Goal: Task Accomplishment & Management: Complete application form

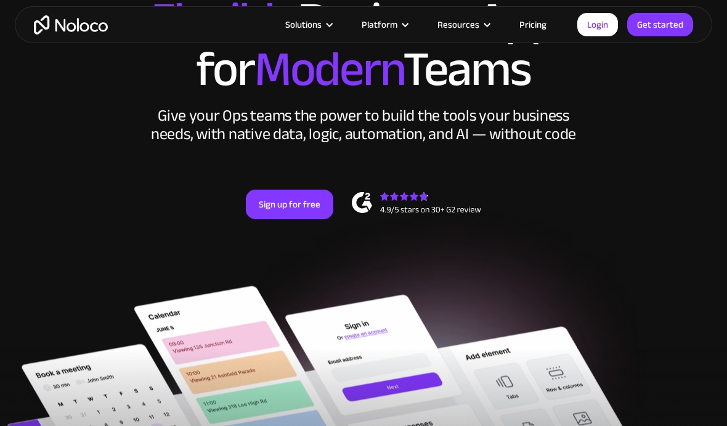
scroll to position [151, 0]
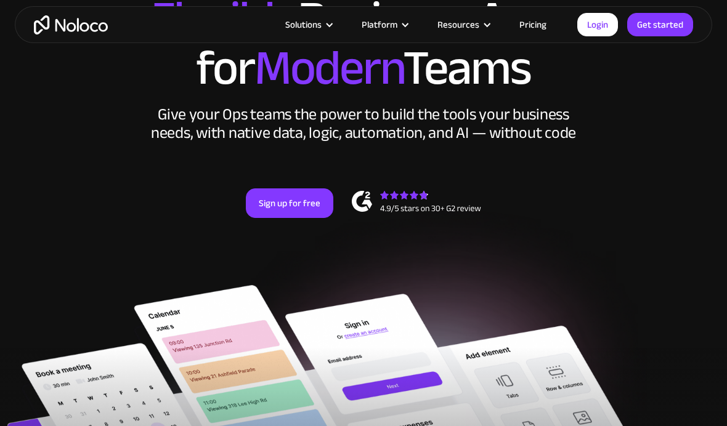
click at [302, 211] on link "Sign up for free" at bounding box center [289, 203] width 87 height 30
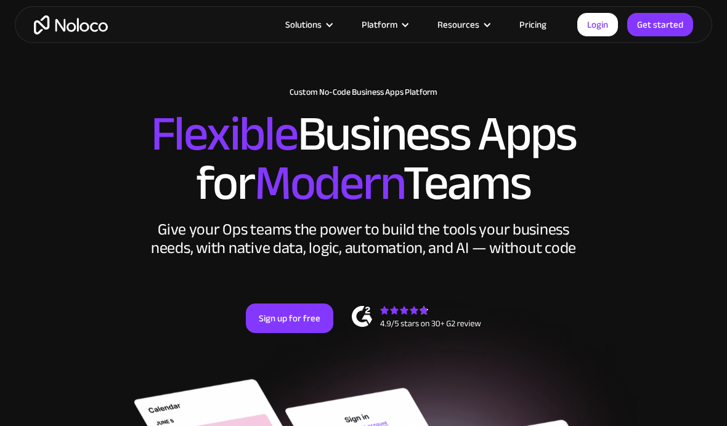
scroll to position [0, 0]
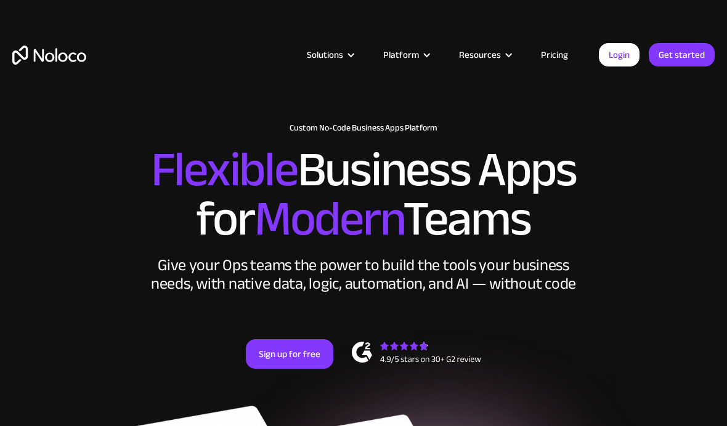
click at [358, 47] on div "Solutions" at bounding box center [329, 55] width 76 height 16
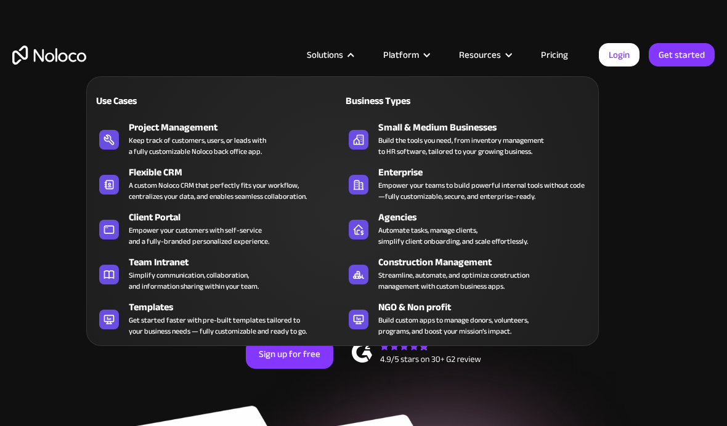
click at [459, 281] on div "Streamline, automate, and optimize construction management with custom business…" at bounding box center [453, 281] width 151 height 22
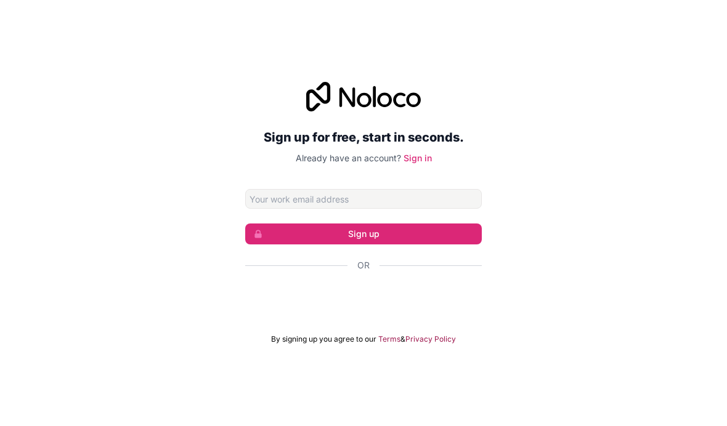
click at [403, 312] on div "Sign in with Google. Opens in new tab" at bounding box center [363, 298] width 236 height 27
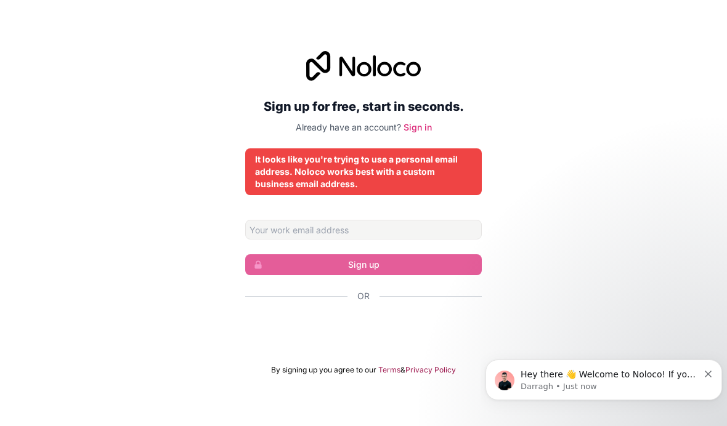
click at [396, 343] on div "Sign in with Google. Opens in new tab" at bounding box center [363, 329] width 236 height 27
click at [376, 240] on input "Email address" at bounding box center [363, 230] width 236 height 20
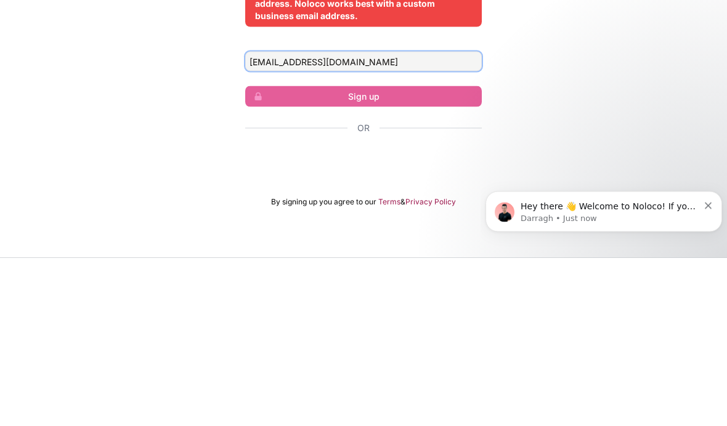
type input "[EMAIL_ADDRESS][DOMAIN_NAME]"
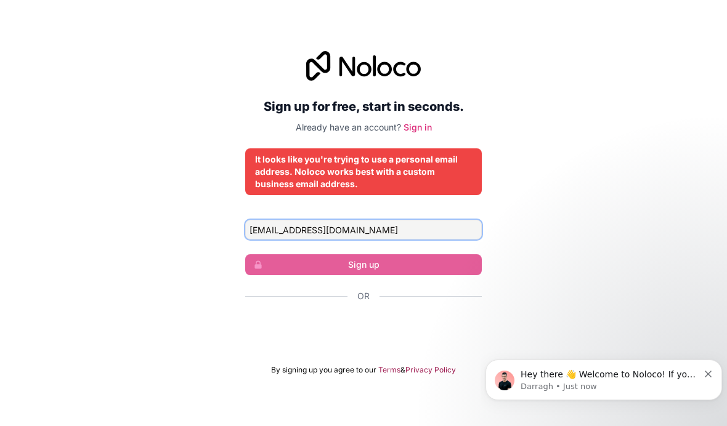
click at [388, 220] on input "[EMAIL_ADDRESS][DOMAIN_NAME]" at bounding box center [363, 230] width 236 height 20
click at [703, 379] on div "Hey there 👋 Welcome to Noloco! If you have any questions, just reply to this me…" at bounding box center [603, 380] width 218 height 25
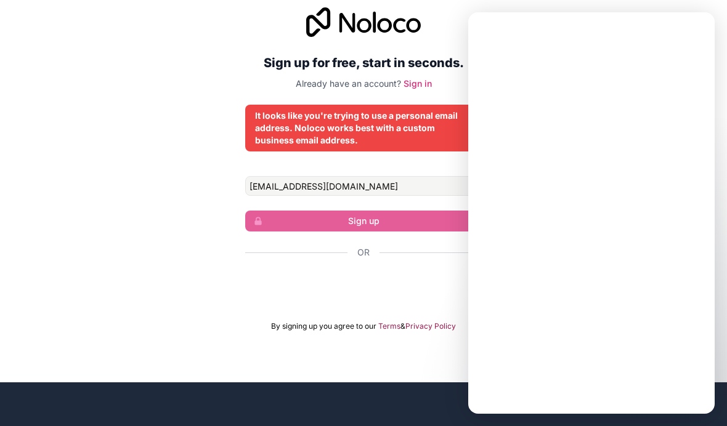
scroll to position [0, 0]
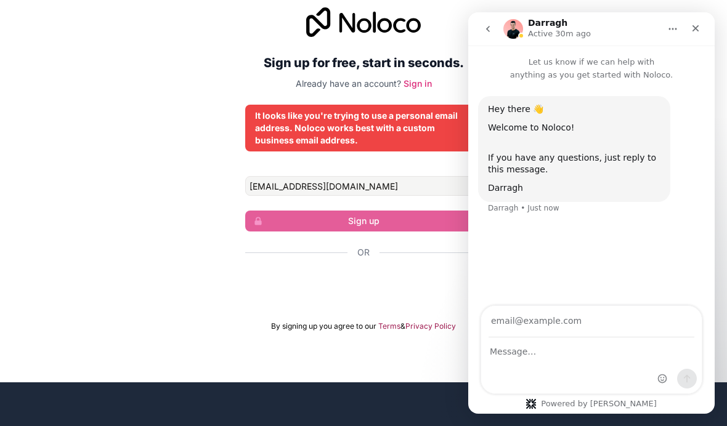
click at [77, 96] on div "Sign up for free, start in seconds. Already have an account? Sign in It looks l…" at bounding box center [363, 169] width 727 height 358
click at [690, 31] on div "Close" at bounding box center [695, 28] width 22 height 22
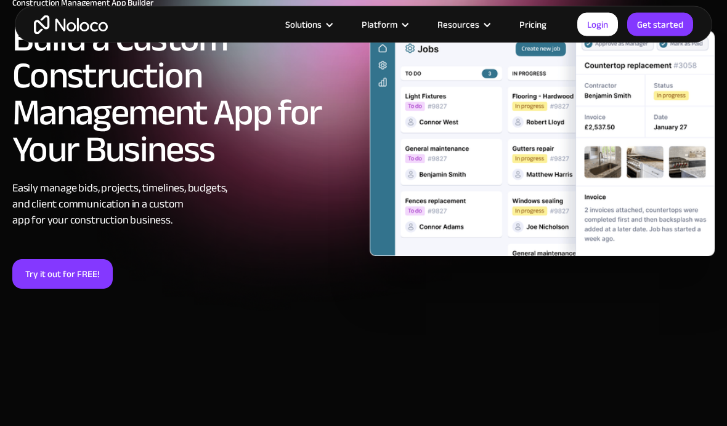
scroll to position [107, 0]
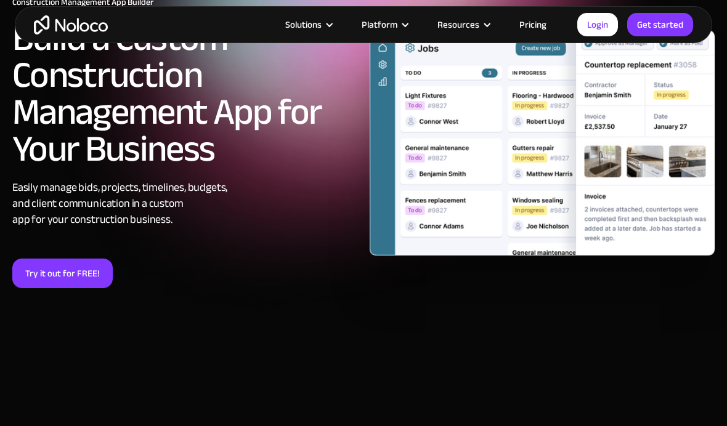
click at [49, 272] on link "Try it out for FREE!" at bounding box center [62, 274] width 100 height 30
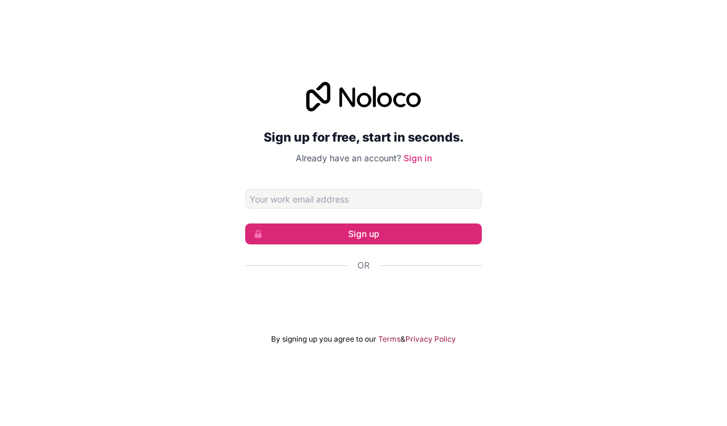
click at [405, 209] on input "Email address" at bounding box center [363, 199] width 236 height 20
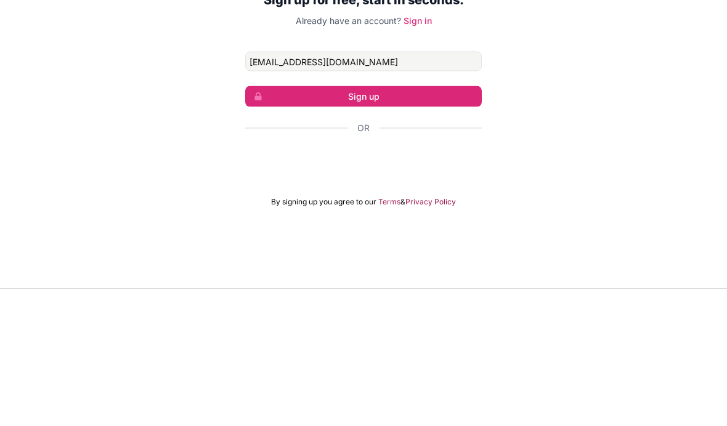
type input "[EMAIL_ADDRESS][DOMAIN_NAME]"
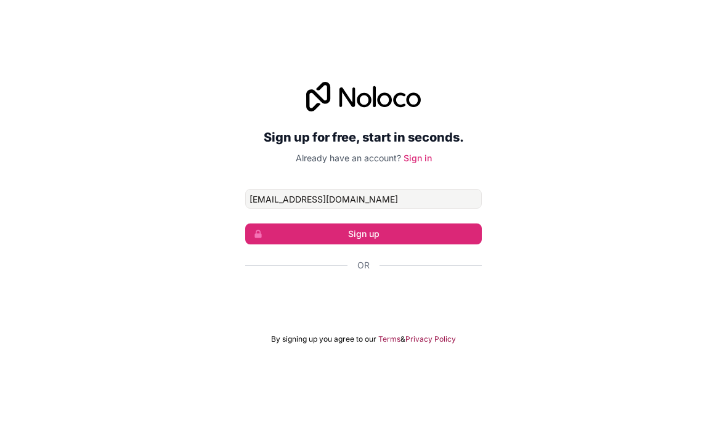
click at [408, 224] on button "Sign up" at bounding box center [363, 234] width 236 height 21
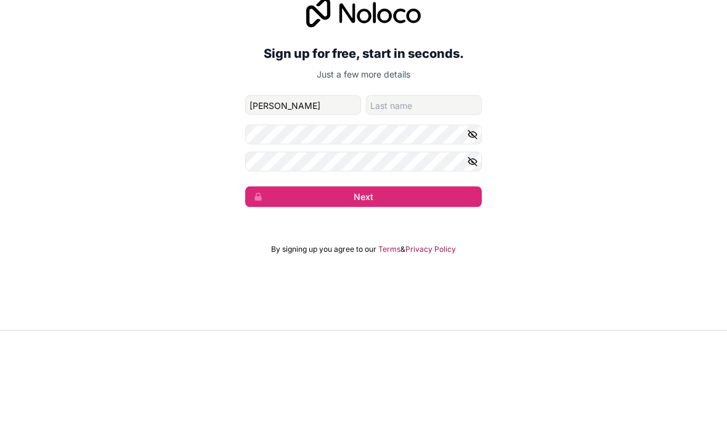
type input "Tom"
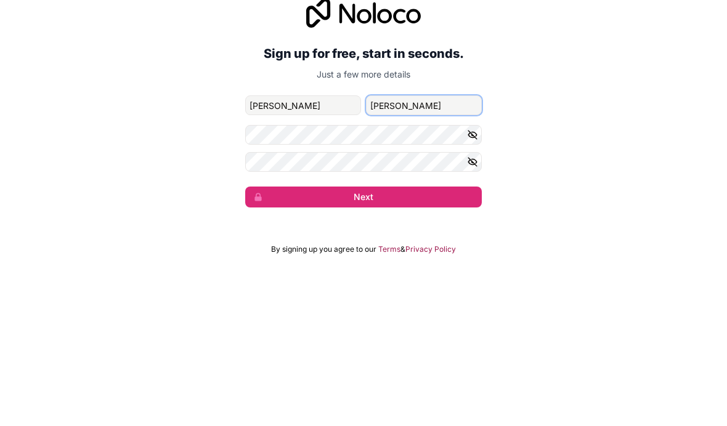
type input "Foster"
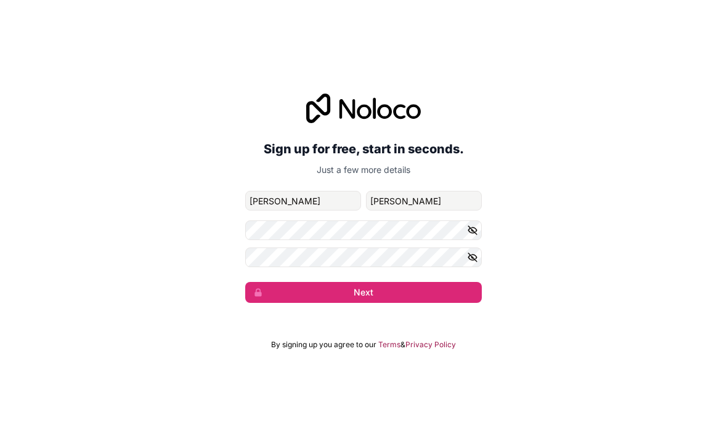
click at [411, 282] on button "Next" at bounding box center [363, 292] width 236 height 21
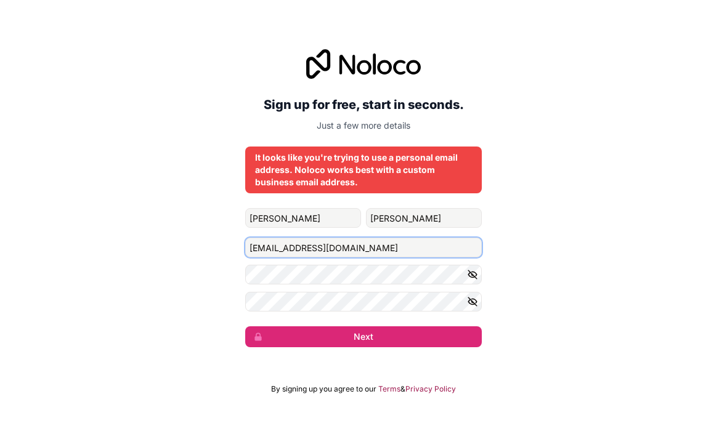
click at [375, 238] on input "[EMAIL_ADDRESS][DOMAIN_NAME]" at bounding box center [363, 248] width 236 height 20
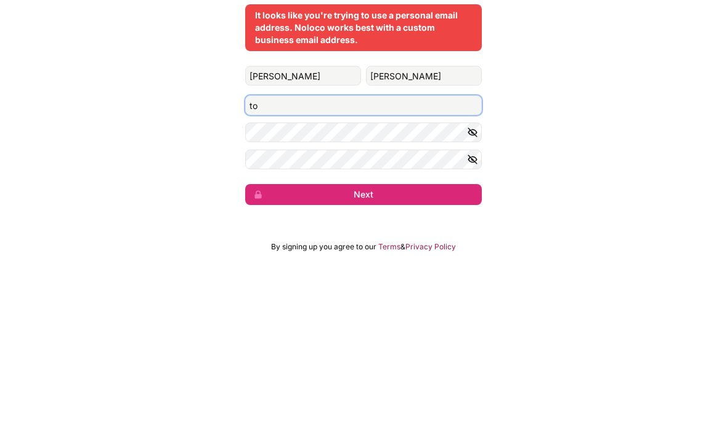
type input "t"
type input "26"
type input "26fostet@mcstudent.co.za"
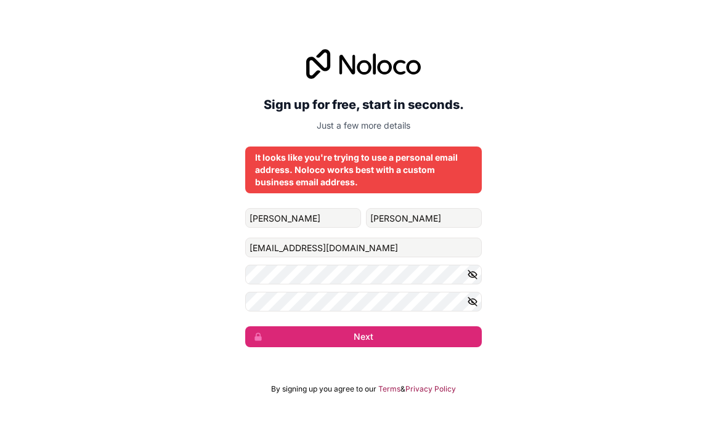
click at [419, 326] on button "Next" at bounding box center [363, 336] width 236 height 21
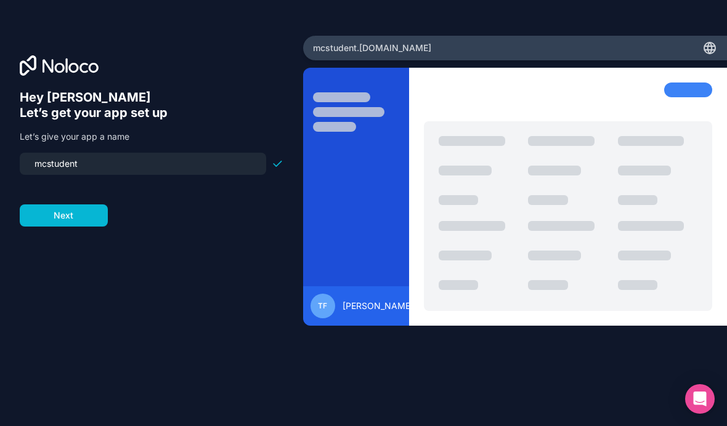
click at [212, 155] on input "mcstudent" at bounding box center [143, 163] width 232 height 17
type input "m"
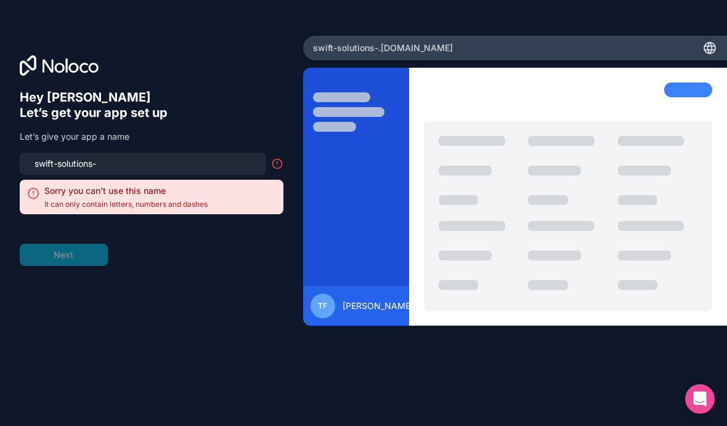
click at [102, 155] on input "swift-solutions-" at bounding box center [143, 163] width 232 height 17
type input "swift-solutions"
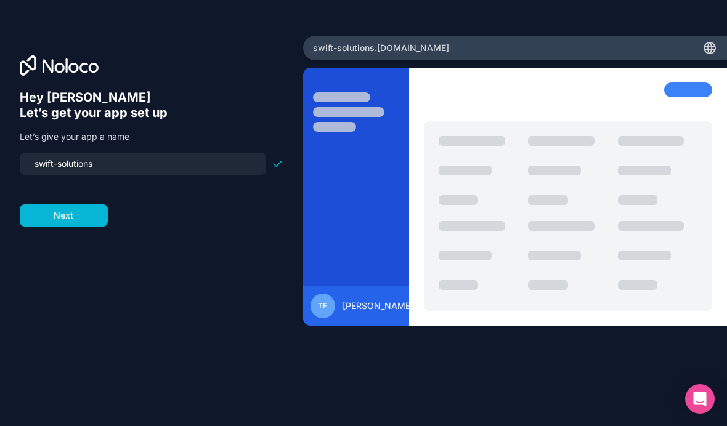
click at [58, 204] on button "Next" at bounding box center [64, 215] width 88 height 22
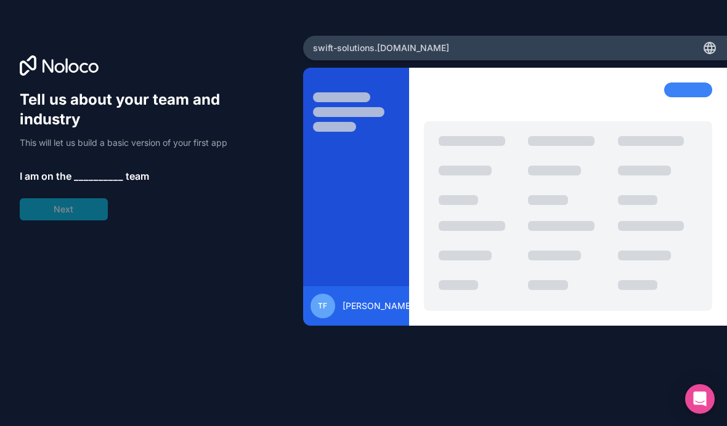
click at [95, 169] on span "__________" at bounding box center [98, 176] width 49 height 15
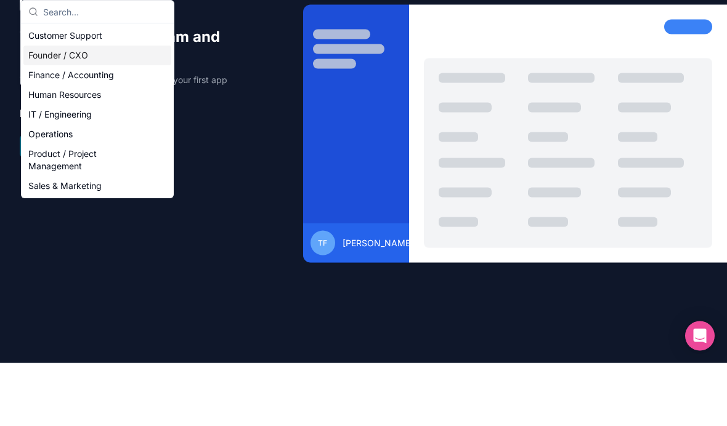
scroll to position [44, 0]
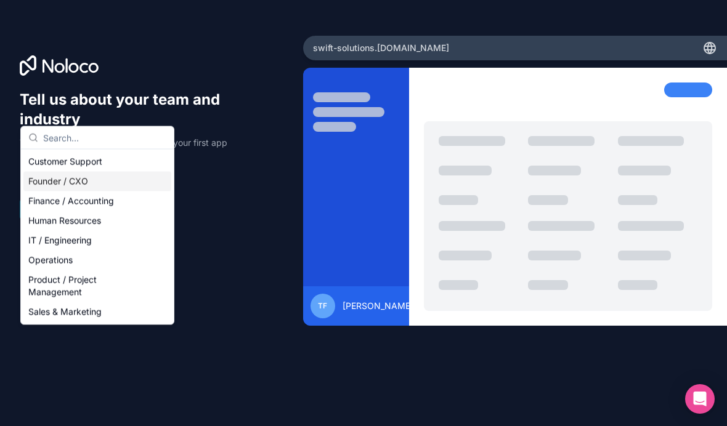
click at [47, 261] on div "Operations" at bounding box center [97, 261] width 148 height 20
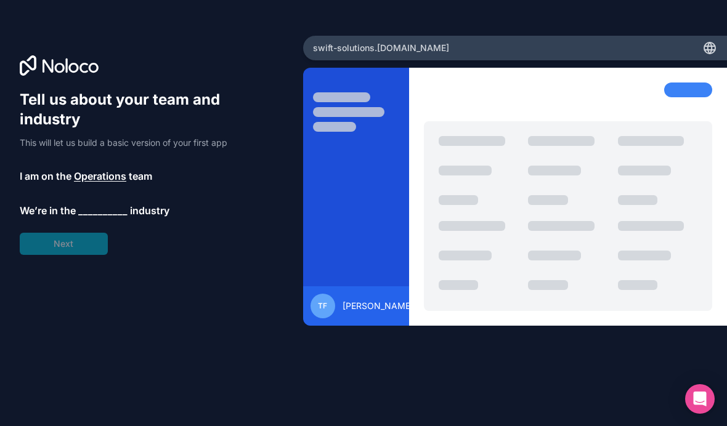
click at [101, 203] on span "__________" at bounding box center [102, 210] width 49 height 15
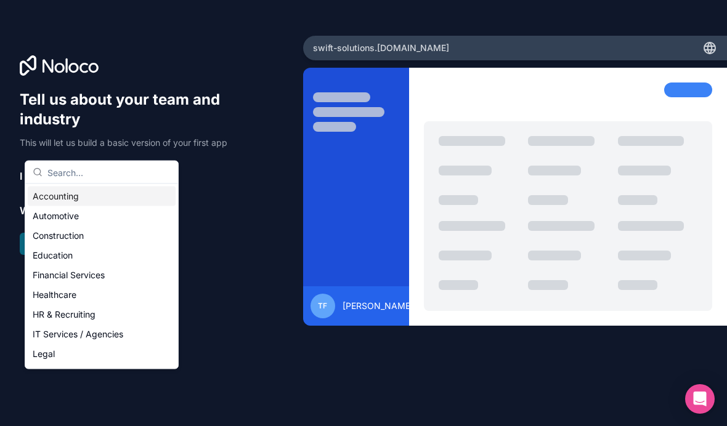
click at [57, 236] on div "Construction" at bounding box center [102, 236] width 148 height 20
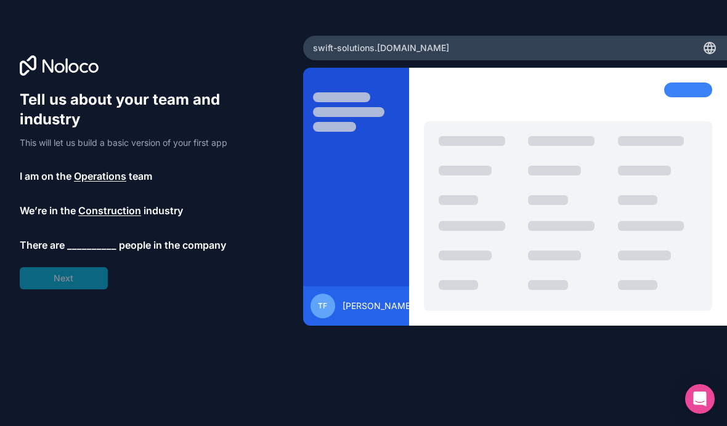
click at [99, 238] on span "__________" at bounding box center [91, 245] width 49 height 15
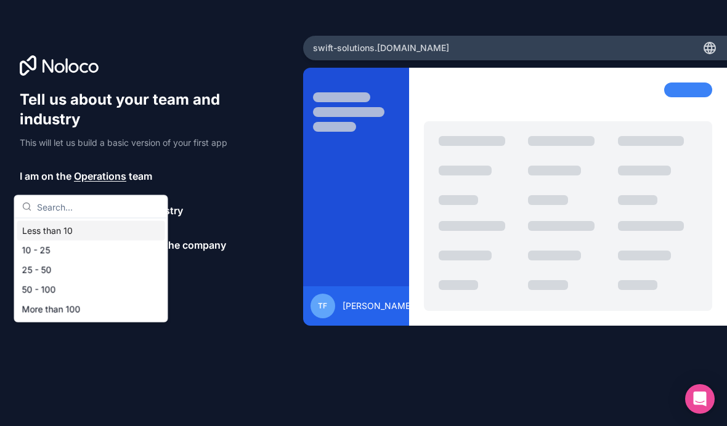
click at [36, 291] on div "50 - 100" at bounding box center [91, 290] width 148 height 20
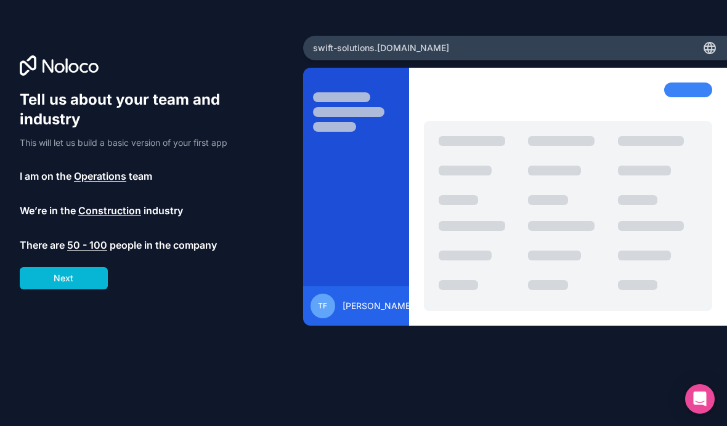
click at [46, 267] on button "Next" at bounding box center [64, 278] width 88 height 22
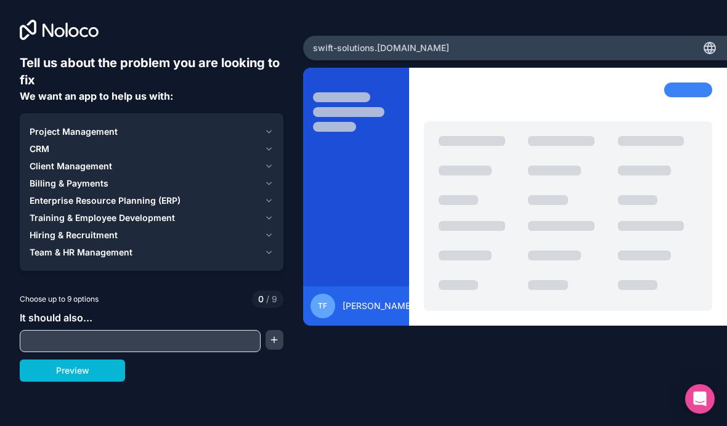
click at [273, 123] on button "Project Management" at bounding box center [152, 131] width 244 height 17
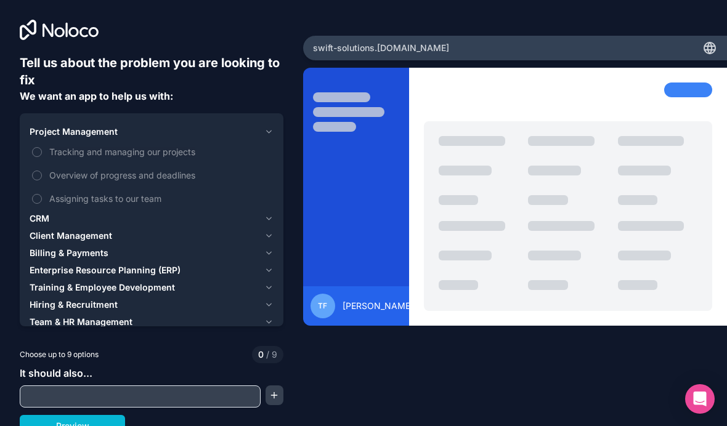
click at [37, 147] on button "Tracking and managing our projects" at bounding box center [37, 152] width 10 height 10
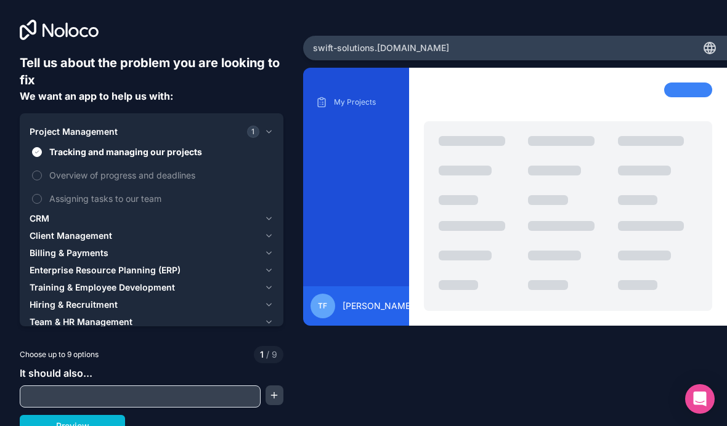
click at [268, 265] on icon "button" at bounding box center [268, 270] width 9 height 10
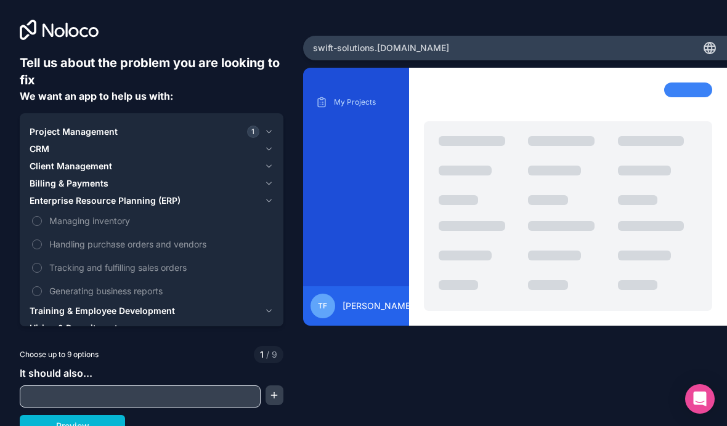
click at [39, 216] on button "Managing inventory" at bounding box center [37, 221] width 10 height 10
click at [272, 196] on icon "button" at bounding box center [268, 201] width 9 height 10
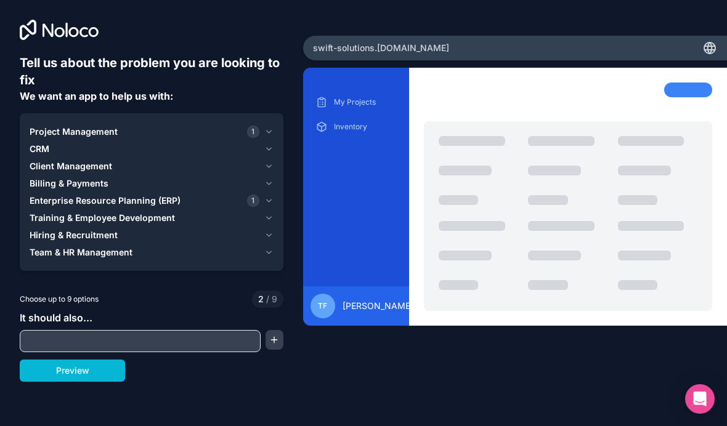
click at [270, 248] on icon "button" at bounding box center [268, 253] width 9 height 10
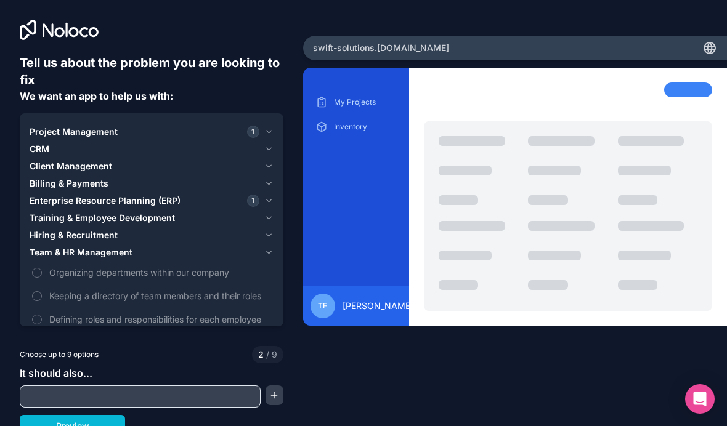
click at [270, 248] on icon "button" at bounding box center [268, 253] width 9 height 10
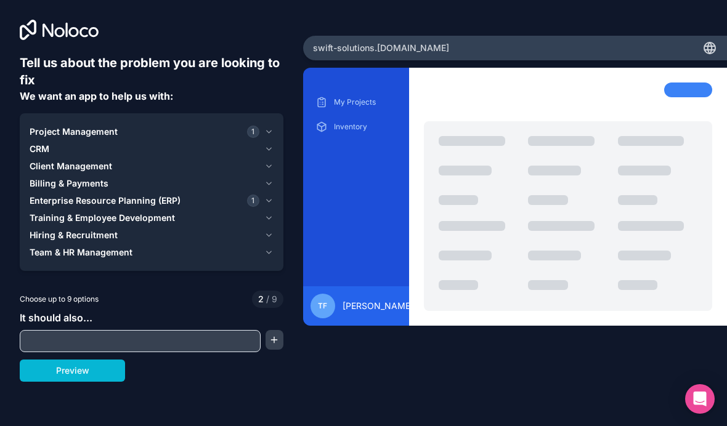
click at [271, 230] on icon "button" at bounding box center [268, 235] width 9 height 10
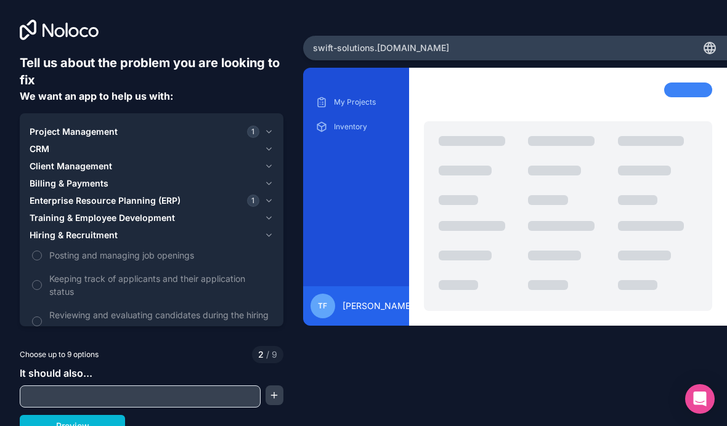
scroll to position [21, 0]
click at [269, 234] on icon "button" at bounding box center [268, 235] width 5 height 2
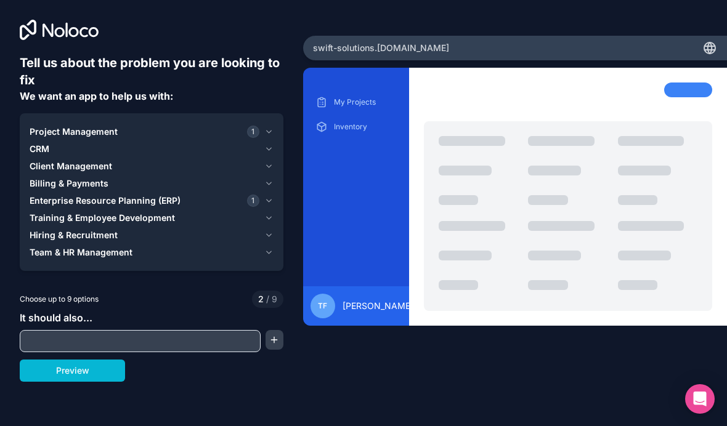
click at [266, 213] on icon "button" at bounding box center [268, 218] width 9 height 10
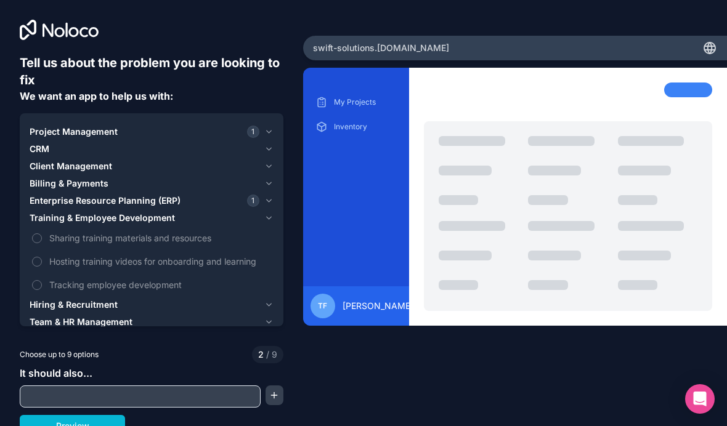
click at [267, 213] on icon "button" at bounding box center [268, 218] width 9 height 10
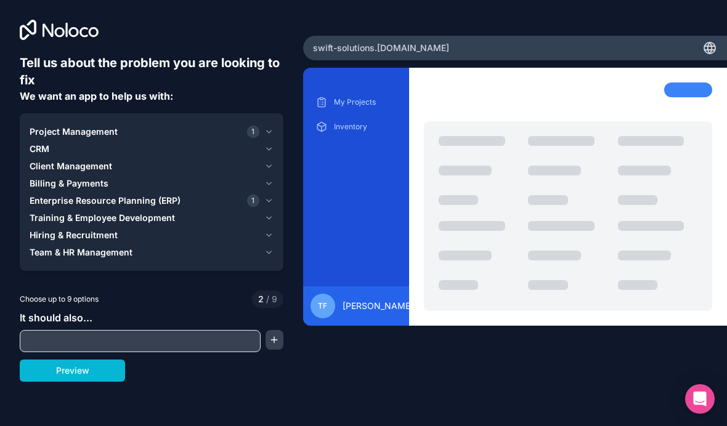
click at [269, 175] on button "Billing & Payments" at bounding box center [152, 183] width 244 height 17
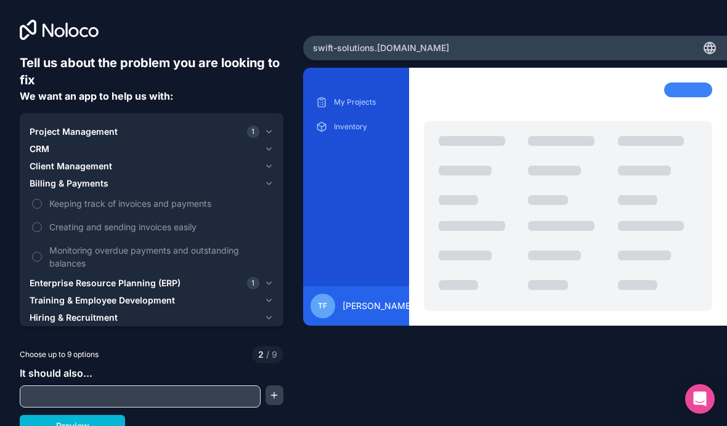
click at [39, 252] on button "Monitoring overdue payments and outstanding balances" at bounding box center [37, 257] width 10 height 10
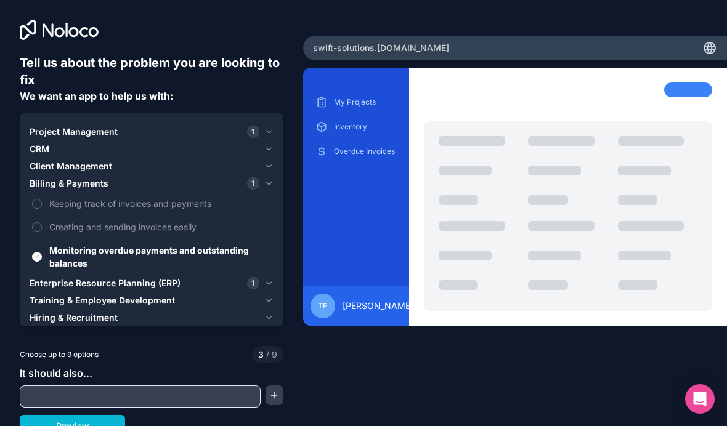
click at [272, 179] on icon "button" at bounding box center [268, 184] width 9 height 10
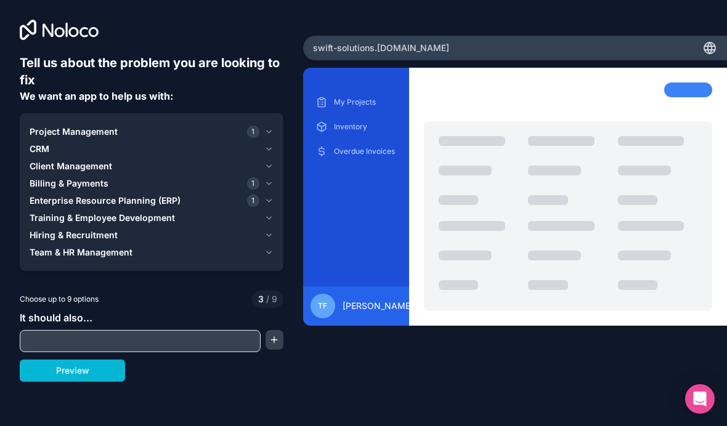
click at [271, 161] on icon "button" at bounding box center [268, 166] width 9 height 10
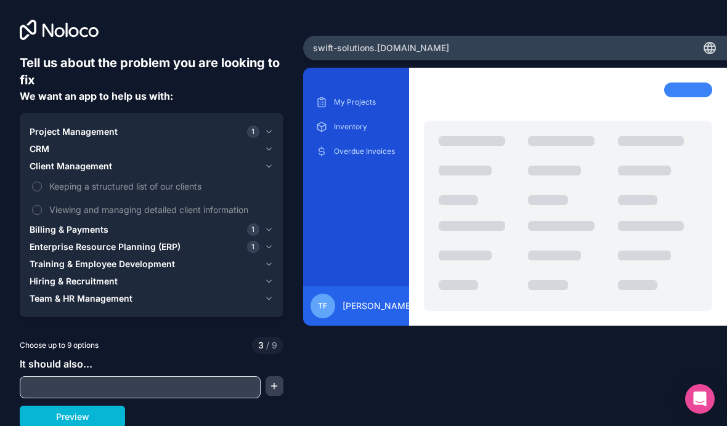
click at [39, 182] on button "Keeping a structured list of our clients" at bounding box center [37, 187] width 10 height 10
click at [273, 161] on icon "button" at bounding box center [268, 166] width 9 height 10
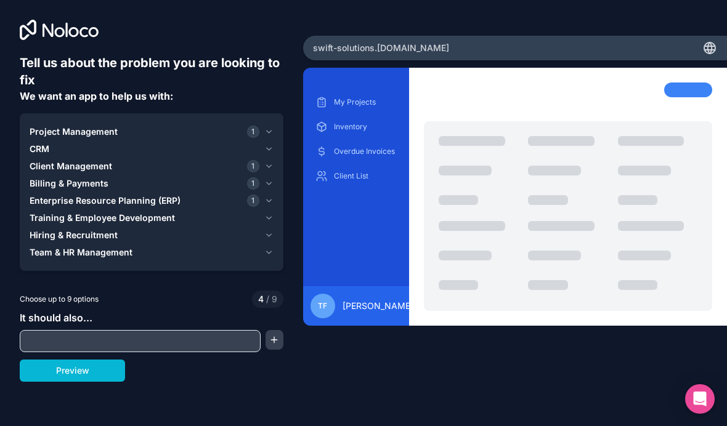
click at [270, 144] on icon "button" at bounding box center [268, 149] width 9 height 10
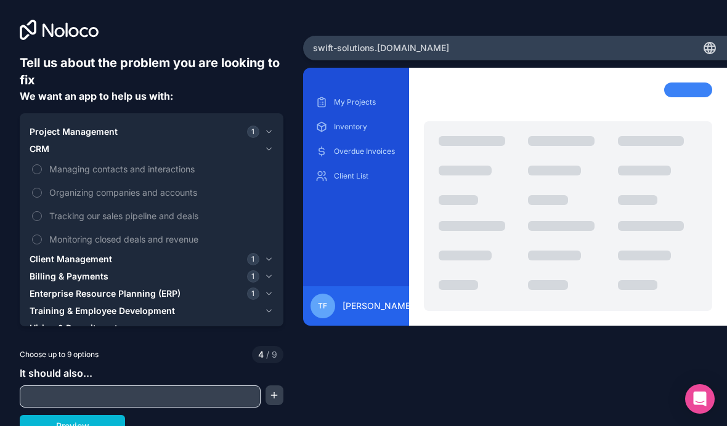
click at [174, 401] on input "text" at bounding box center [140, 396] width 235 height 17
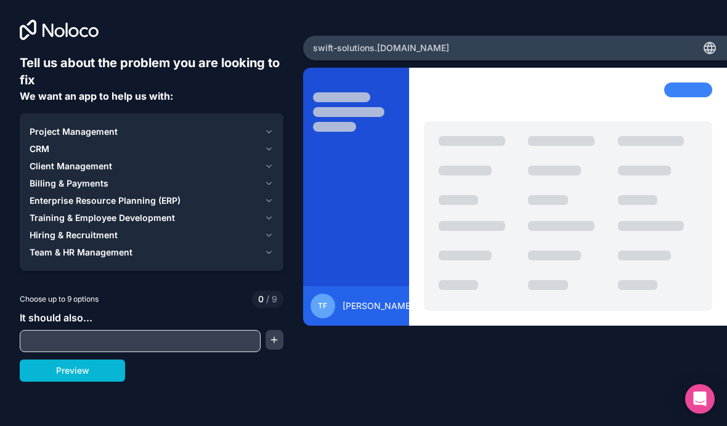
click at [165, 333] on input "text" at bounding box center [140, 341] width 235 height 17
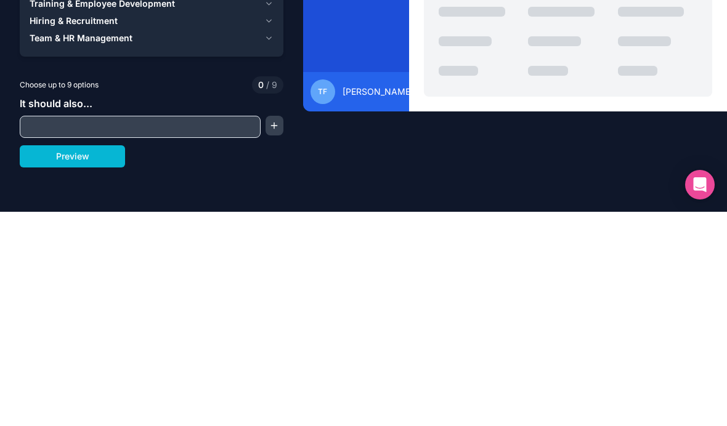
click at [122, 333] on input "text" at bounding box center [140, 341] width 235 height 17
paste input "1. Machine Management • Show all machines with status: Available / Booked / Mai…"
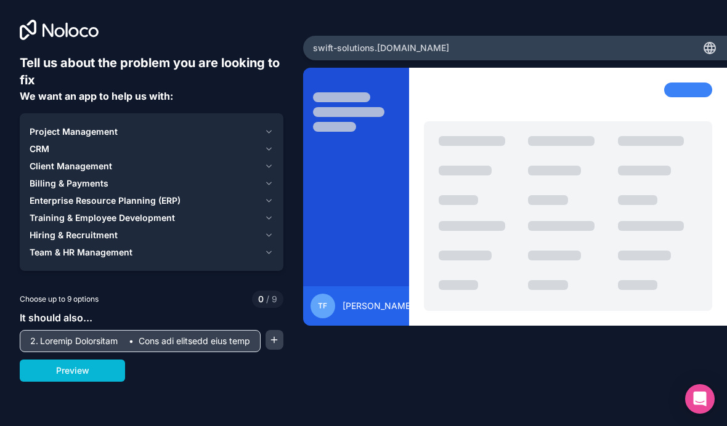
type input "1. Machine Management • Show all machines with status: Available / Booked / Mai…"
click at [89, 360] on button "Preview" at bounding box center [72, 371] width 105 height 22
click at [269, 127] on icon "button" at bounding box center [268, 132] width 9 height 10
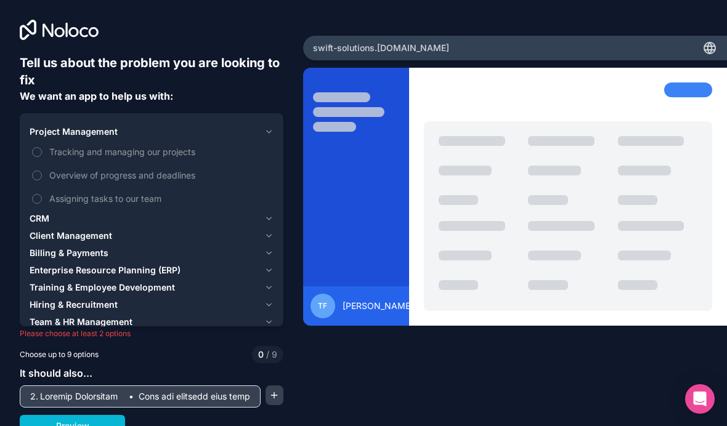
click at [41, 147] on button "Tracking and managing our projects" at bounding box center [37, 152] width 10 height 10
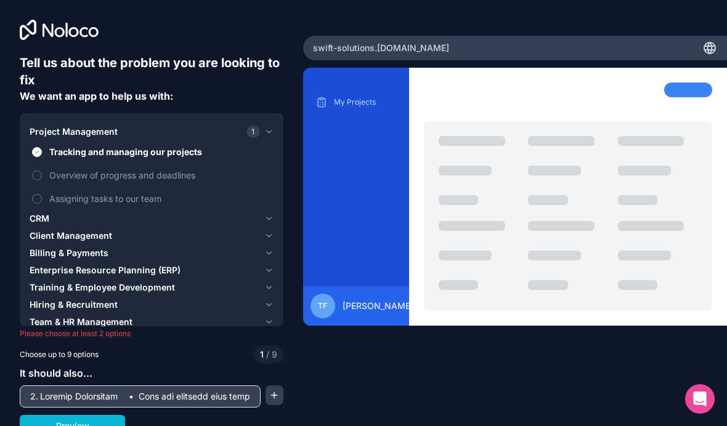
click at [269, 214] on icon "button" at bounding box center [268, 219] width 9 height 10
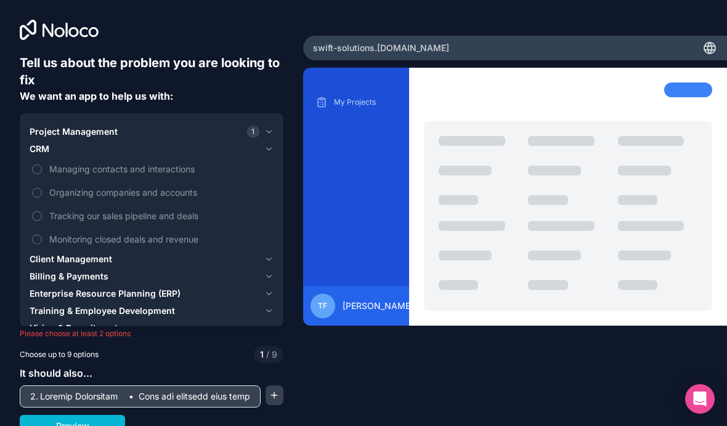
click at [269, 254] on icon "button" at bounding box center [268, 259] width 9 height 10
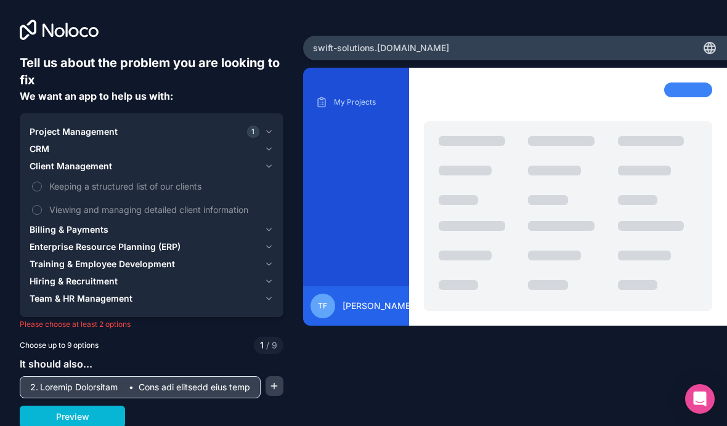
click at [38, 182] on button "Keeping a structured list of our clients" at bounding box center [37, 187] width 10 height 10
click at [270, 225] on icon "button" at bounding box center [268, 230] width 9 height 10
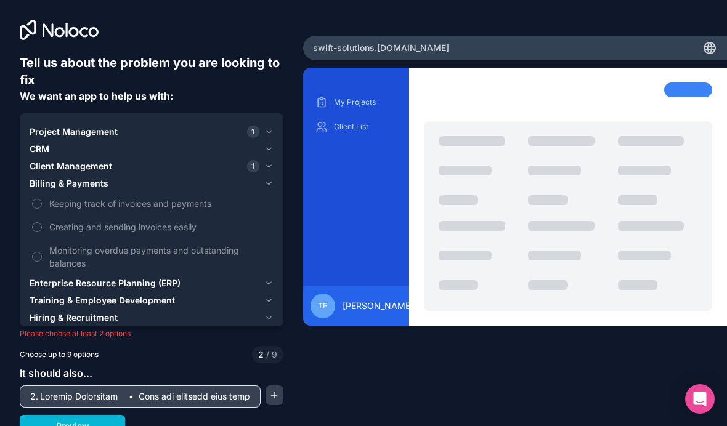
click at [36, 199] on button "Keeping track of invoices and payments" at bounding box center [37, 204] width 10 height 10
click at [272, 278] on icon "button" at bounding box center [268, 283] width 9 height 10
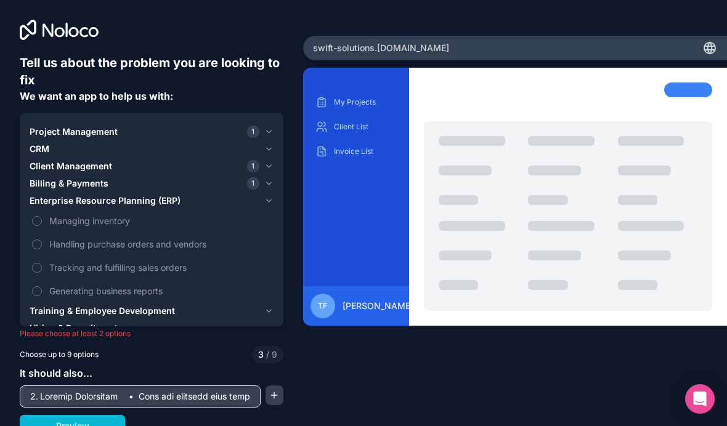
click at [36, 216] on button "Managing inventory" at bounding box center [37, 221] width 10 height 10
click at [265, 306] on icon "button" at bounding box center [268, 311] width 9 height 10
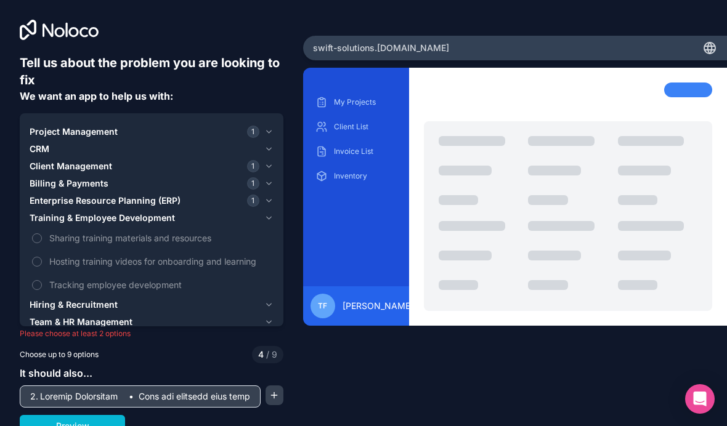
click at [267, 304] on icon "button" at bounding box center [268, 305] width 5 height 2
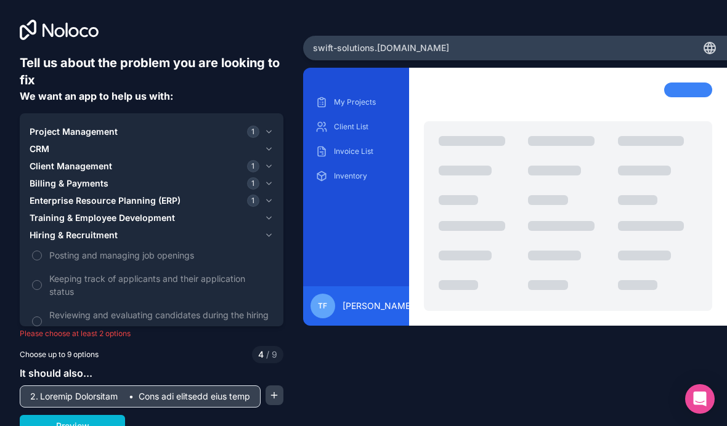
click at [267, 230] on icon "button" at bounding box center [268, 235] width 9 height 10
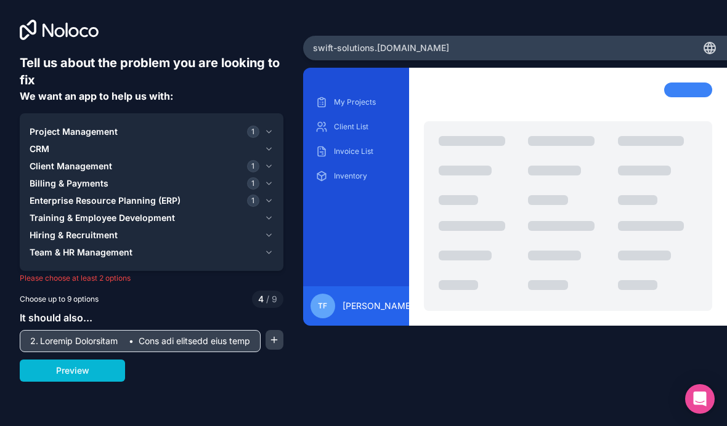
click at [270, 244] on button "Team & HR Management" at bounding box center [152, 252] width 244 height 17
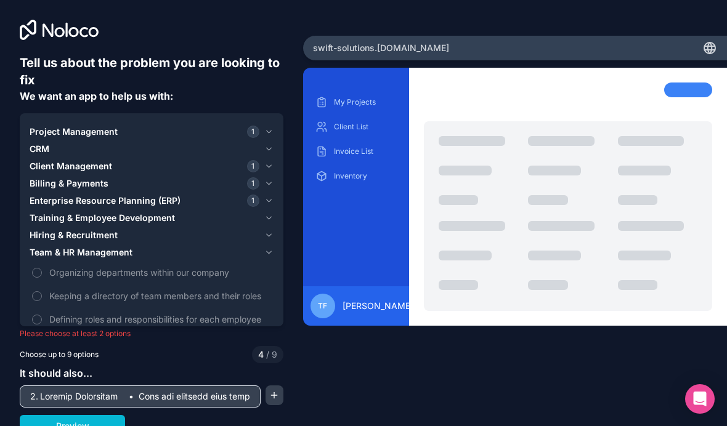
click at [95, 415] on button "Preview" at bounding box center [72, 426] width 105 height 22
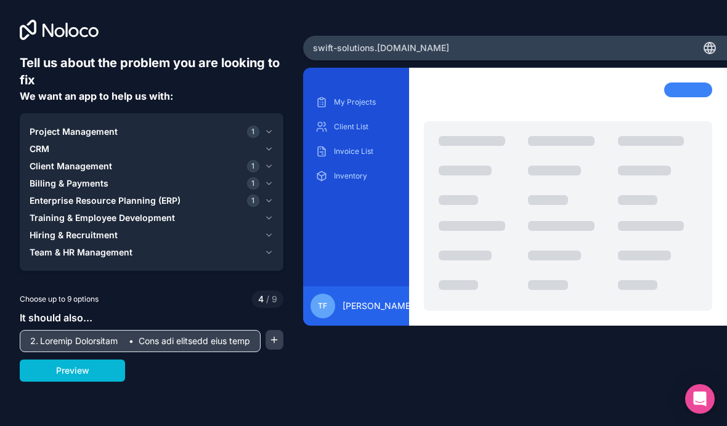
click at [68, 360] on button "Preview" at bounding box center [72, 371] width 105 height 22
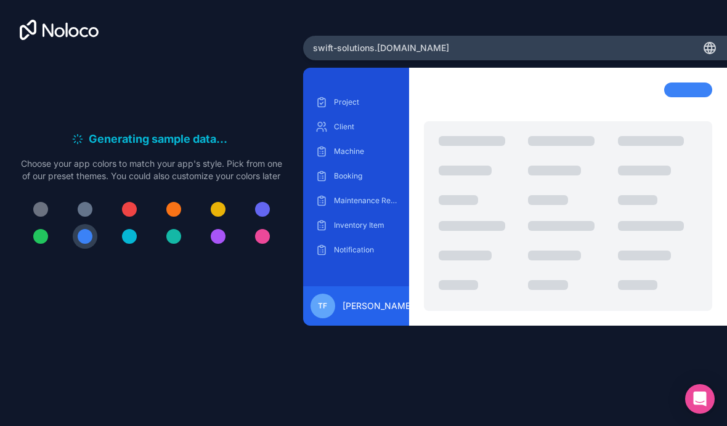
click at [334, 377] on div "Project Client Machine Booking Maintenance Record Inventory Item Notification T…" at bounding box center [515, 229] width 424 height 323
